Goal: Transaction & Acquisition: Purchase product/service

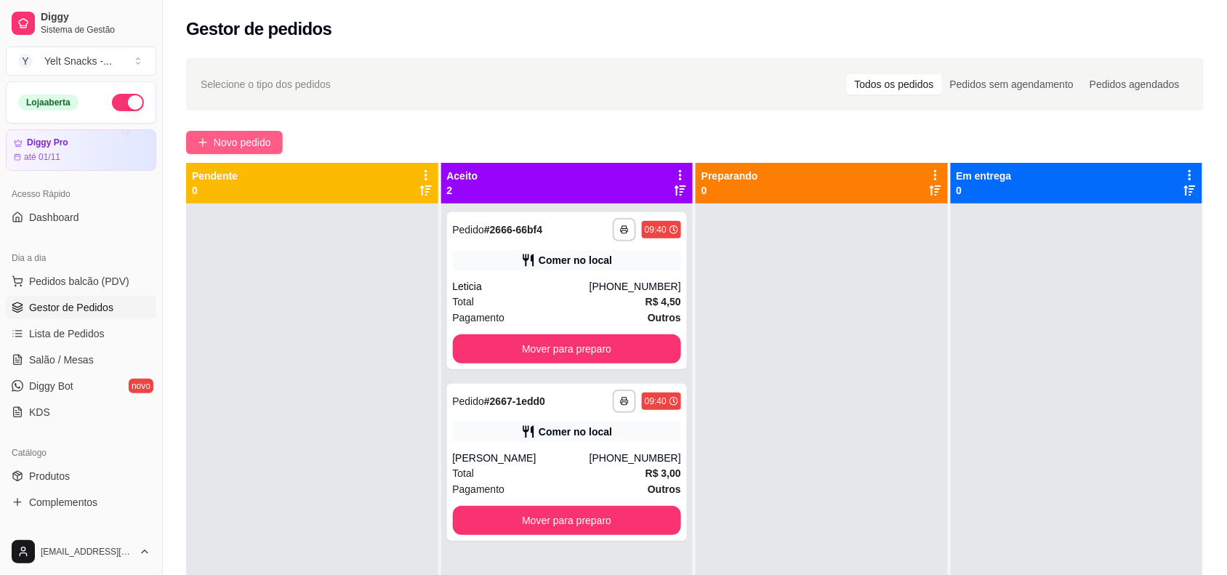
click at [245, 138] on span "Novo pedido" at bounding box center [242, 142] width 57 height 16
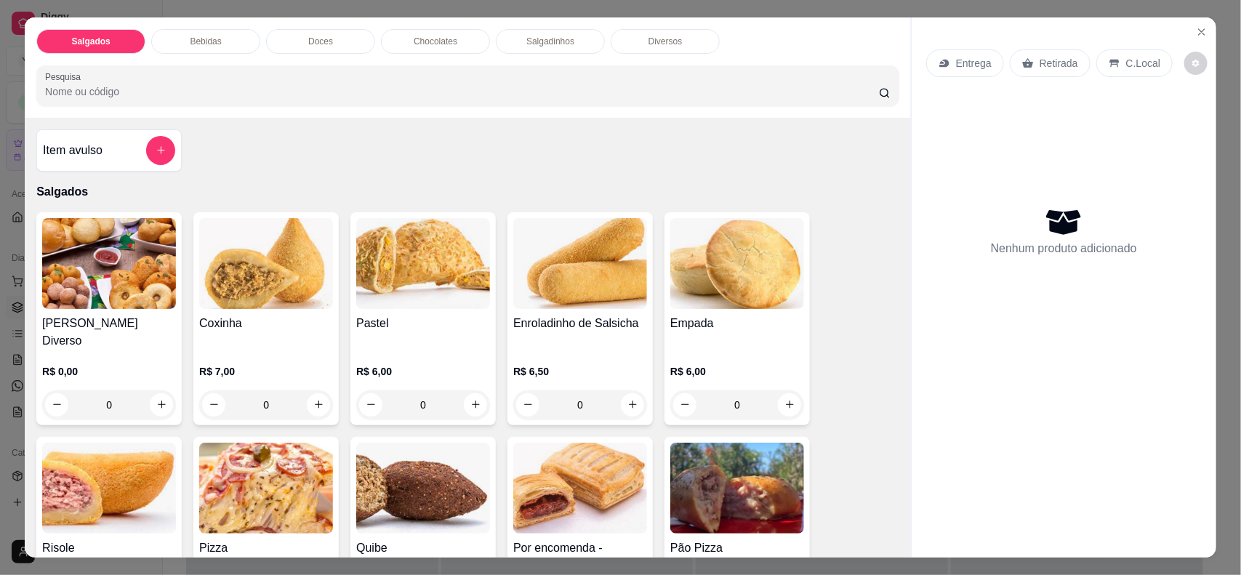
click at [299, 34] on div "Doces" at bounding box center [320, 41] width 109 height 25
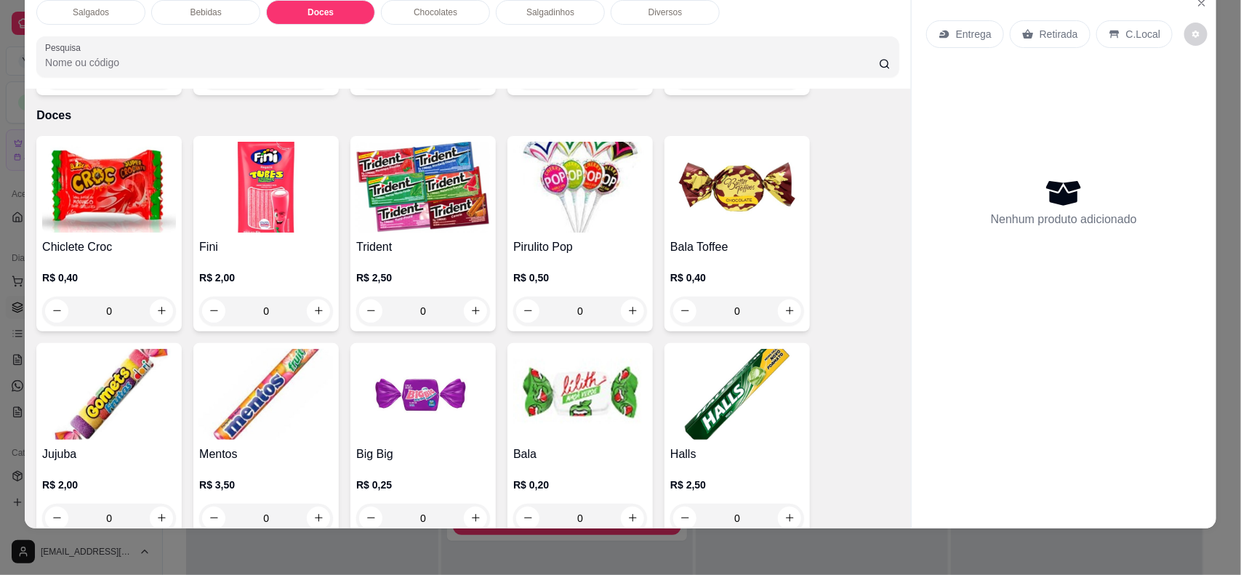
click at [422, 16] on p "Chocolates" at bounding box center [436, 13] width 44 height 12
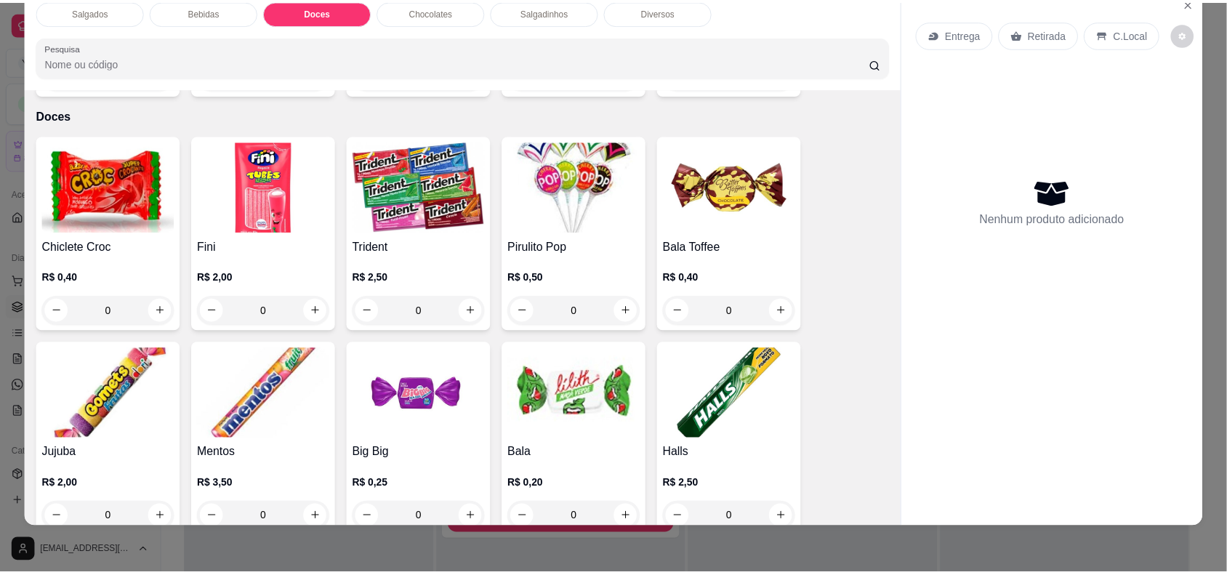
scroll to position [2241, 0]
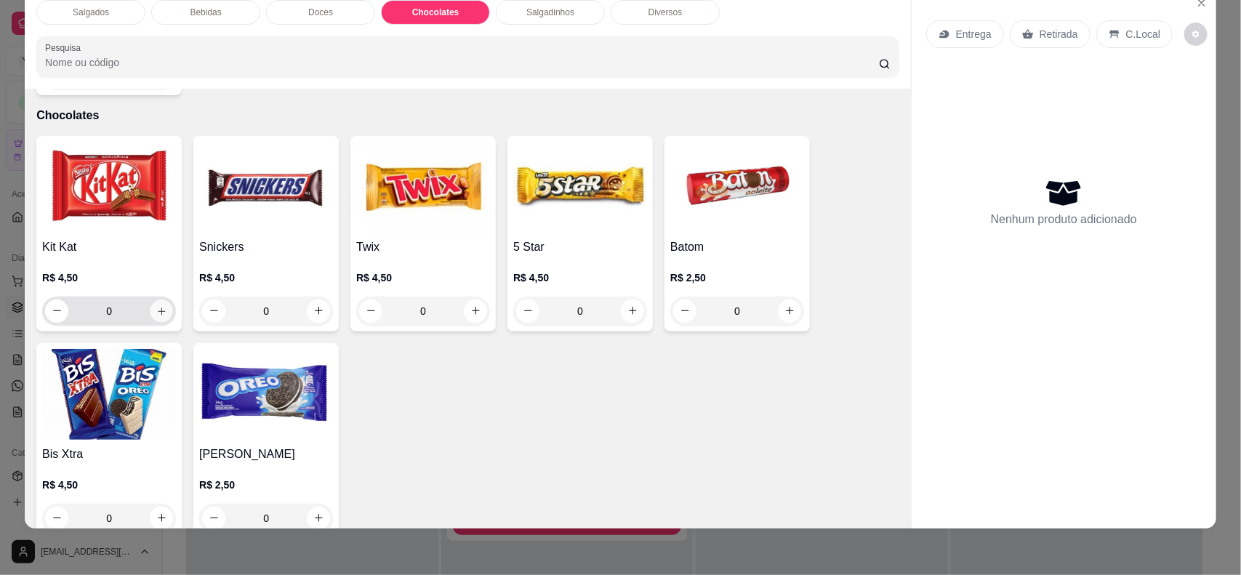
click at [150, 299] on button "increase-product-quantity" at bounding box center [161, 310] width 23 height 23
type input "1"
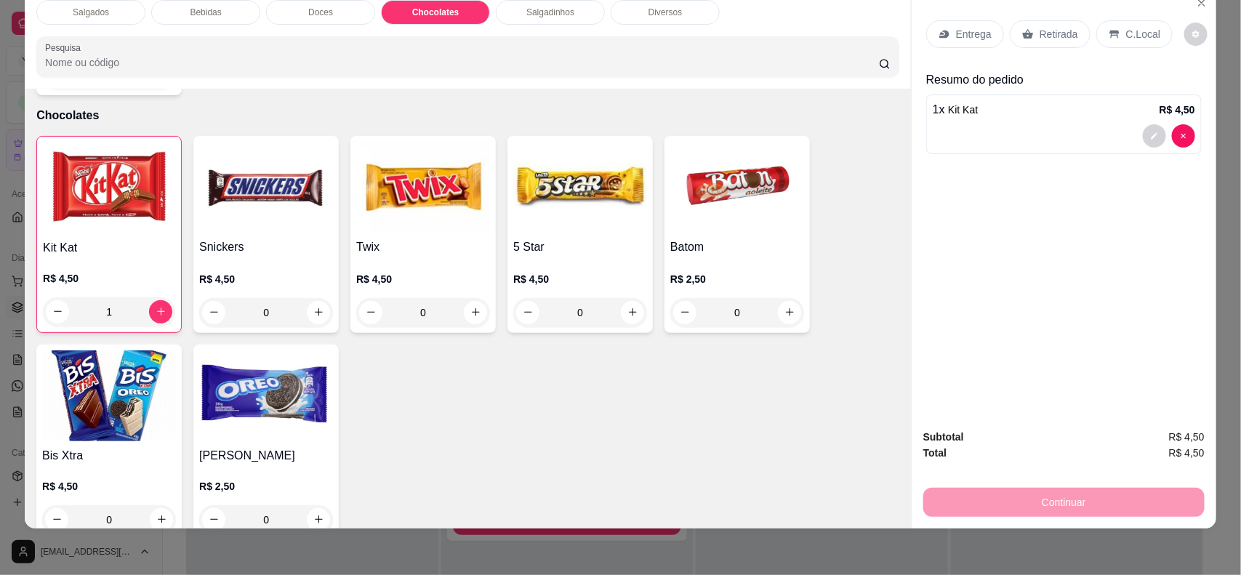
click at [1157, 25] on div "C.Local" at bounding box center [1134, 34] width 76 height 28
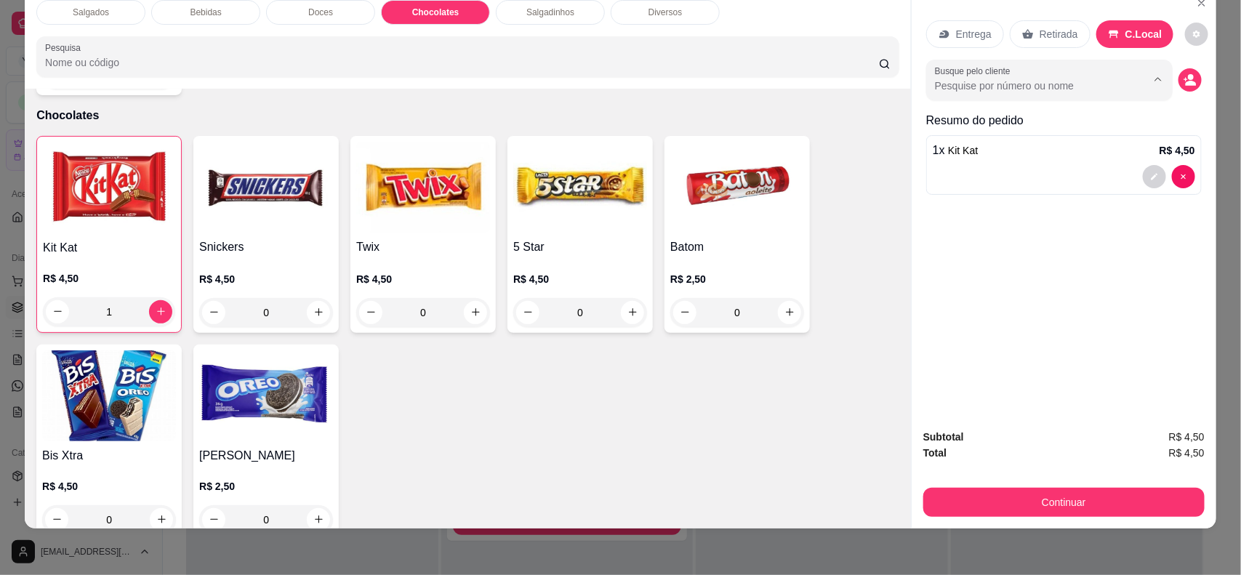
click at [1073, 86] on input "Busque pelo cliente" at bounding box center [1029, 85] width 188 height 15
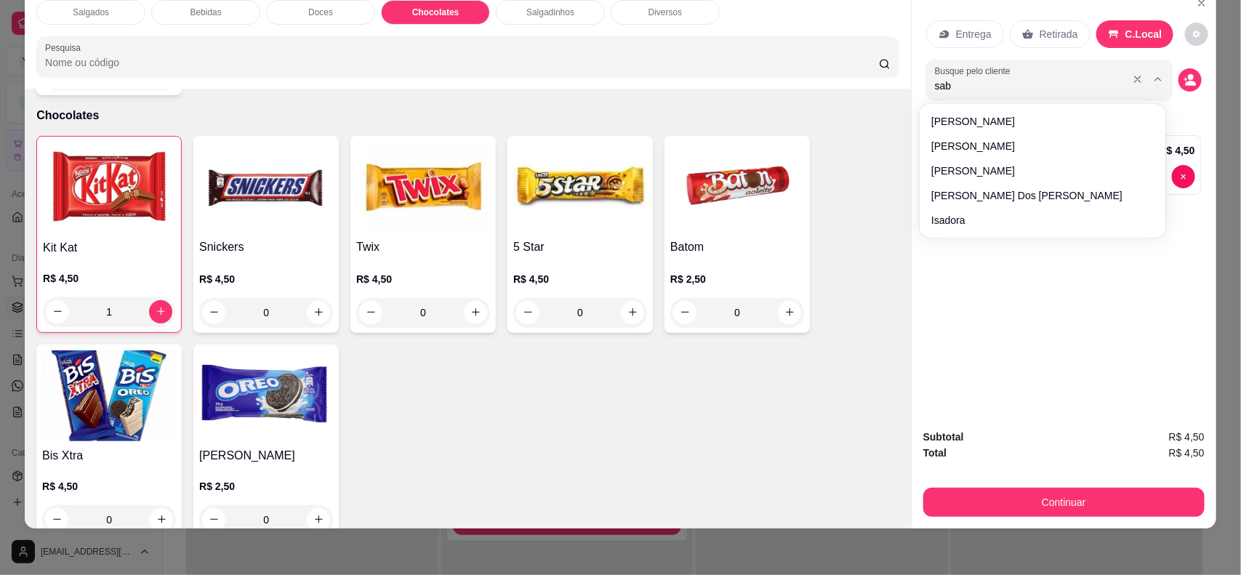
type input "sabr"
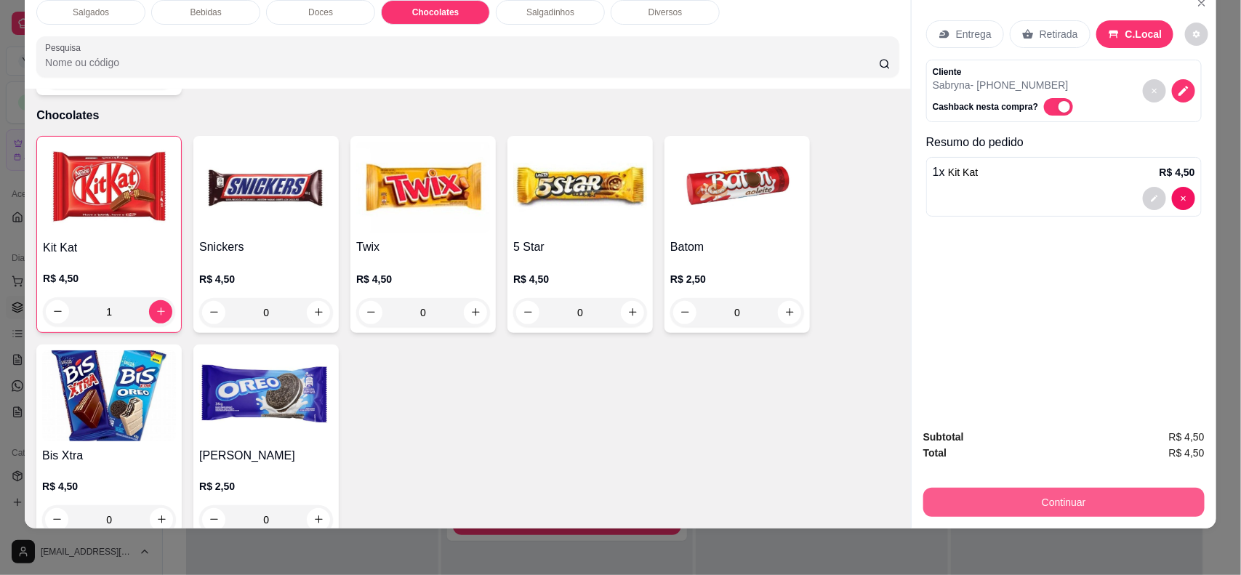
click at [975, 491] on button "Continuar" at bounding box center [1063, 502] width 281 height 29
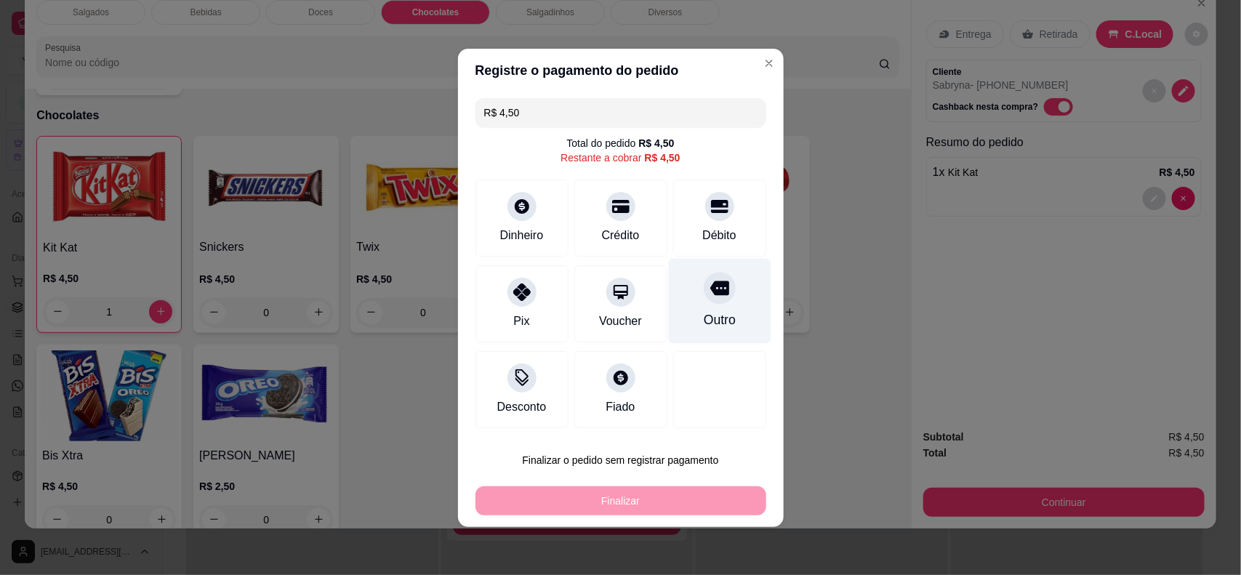
click at [730, 305] on div "Outro" at bounding box center [719, 300] width 102 height 85
type input "R$ 0,00"
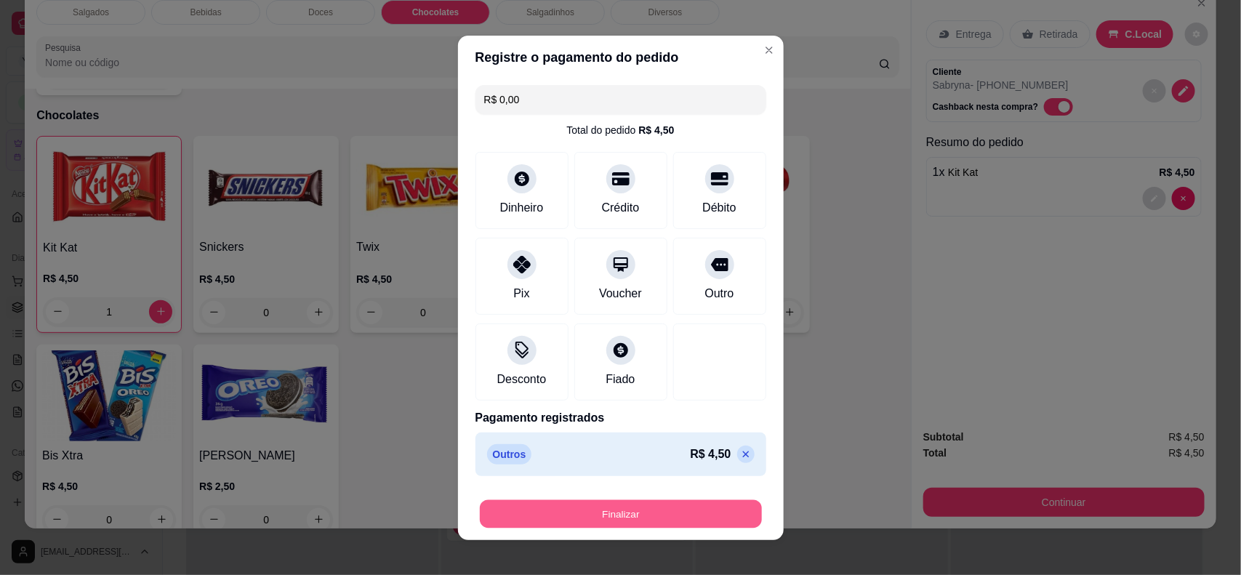
click at [539, 509] on button "Finalizar" at bounding box center [621, 513] width 282 height 28
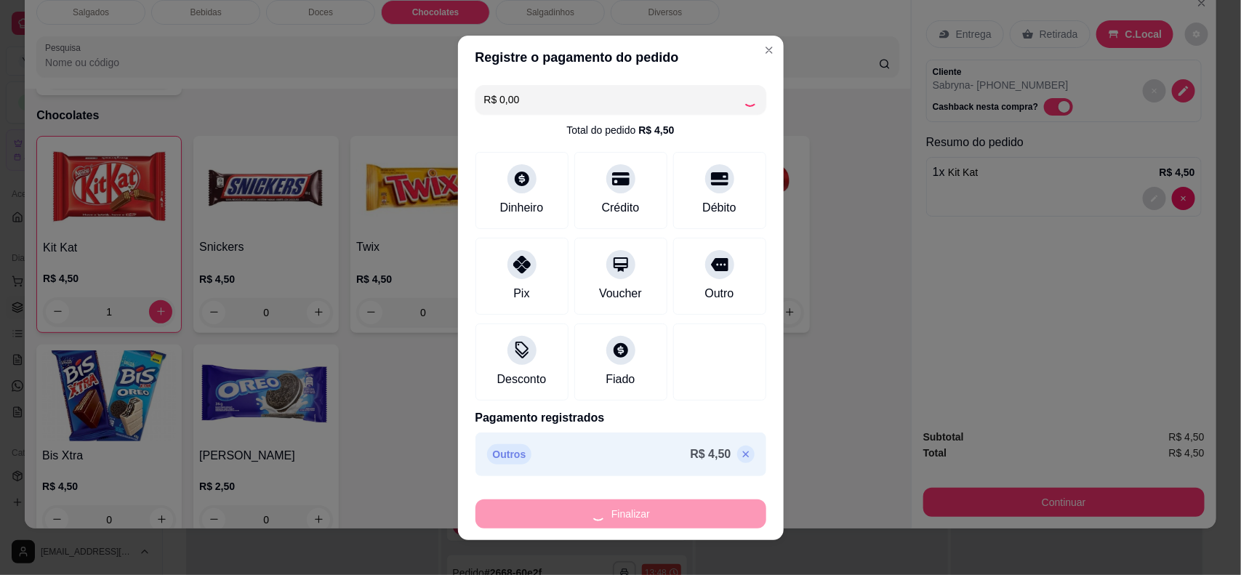
type input "0"
type input "-R$ 4,50"
